Goal: Communication & Community: Answer question/provide support

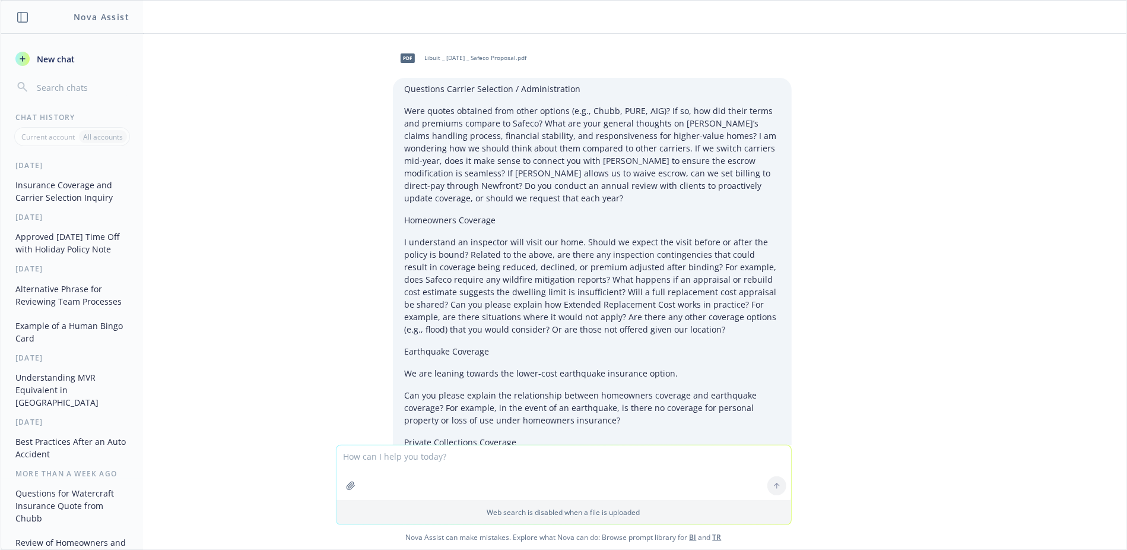
scroll to position [2825, 0]
